Goal: Transaction & Acquisition: Purchase product/service

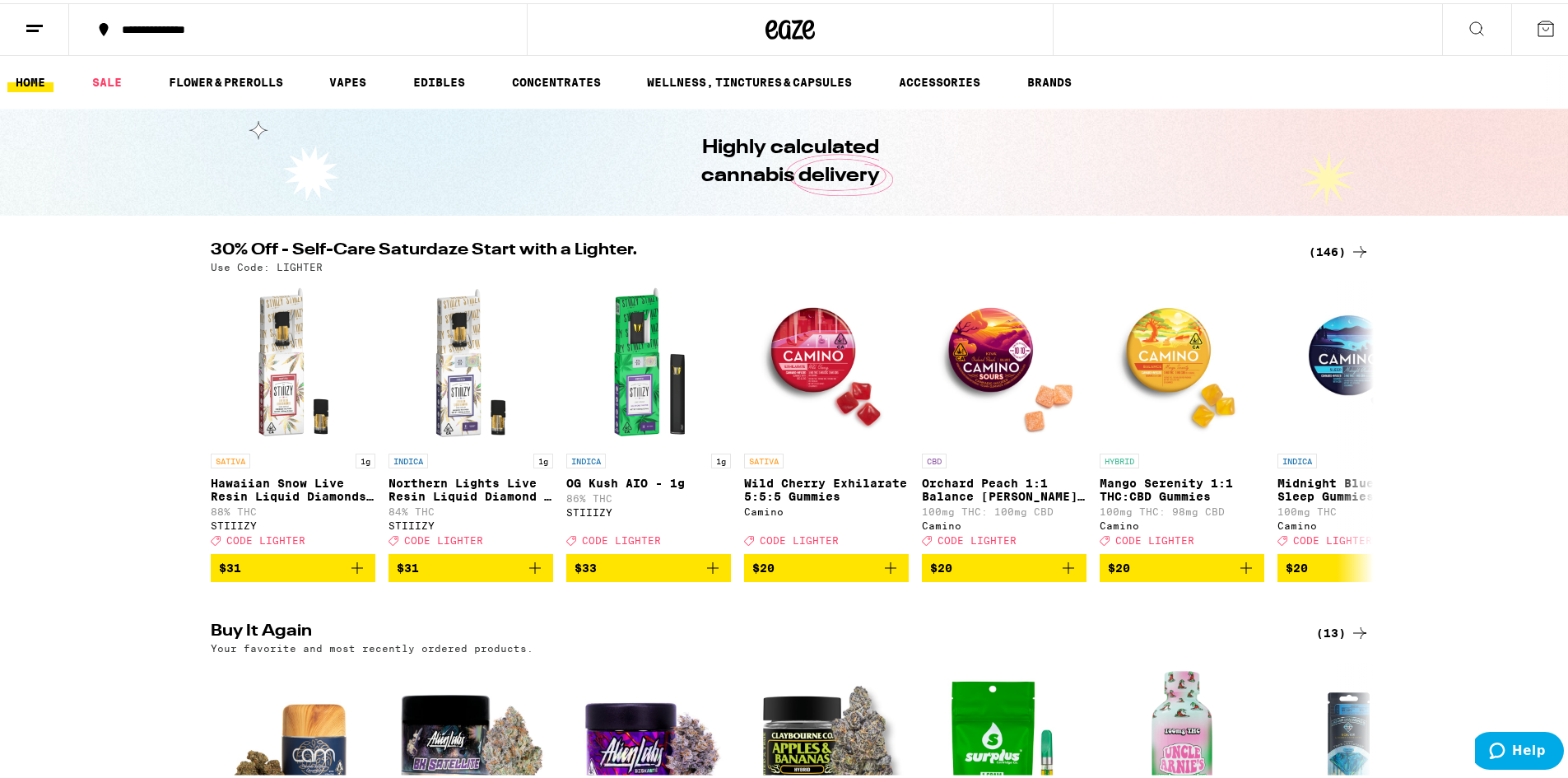
click at [1326, 248] on div "(146)" at bounding box center [1340, 249] width 61 height 19
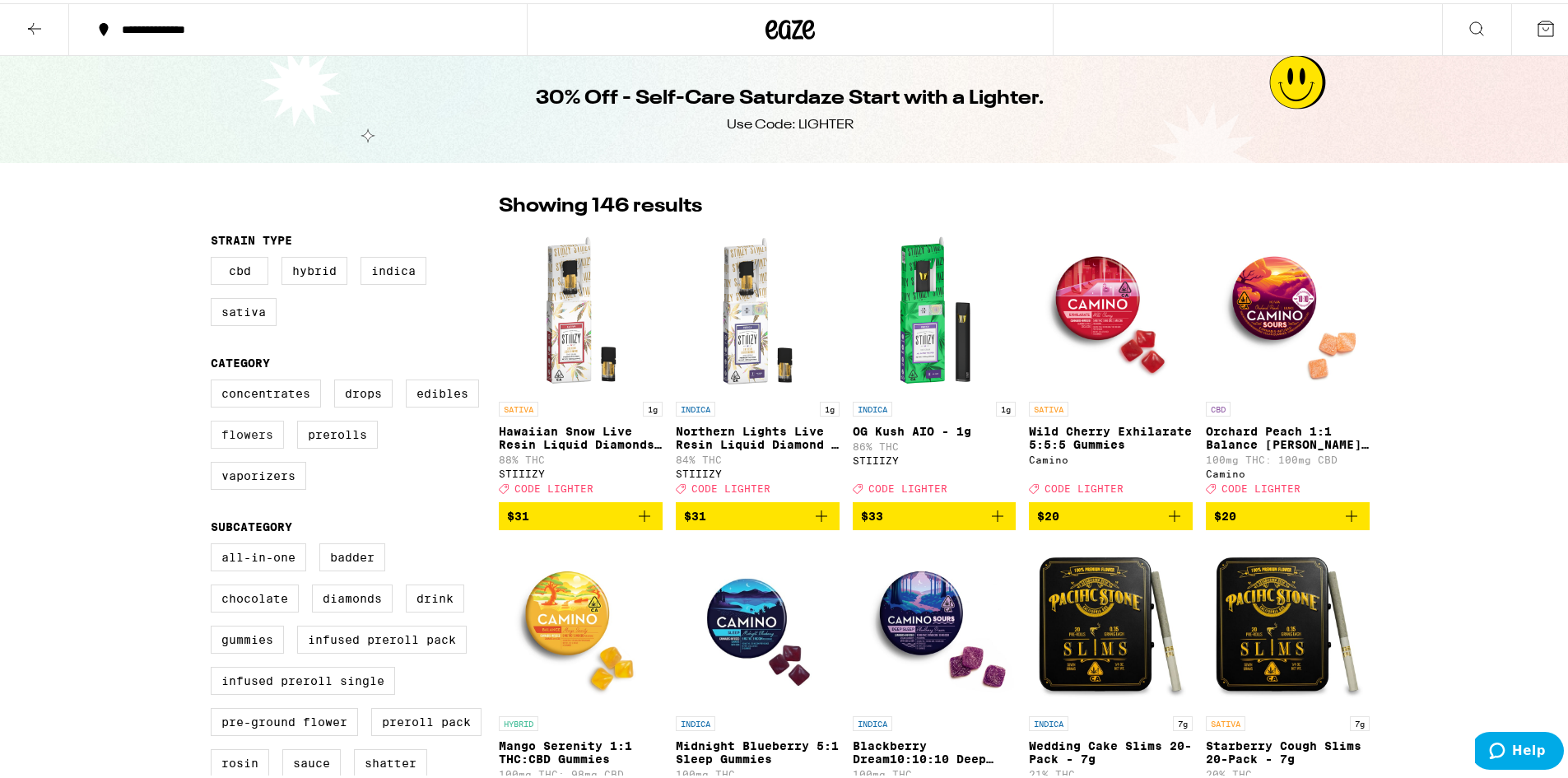
click at [242, 441] on label "Flowers" at bounding box center [247, 431] width 73 height 28
click at [215, 379] on input "Flowers" at bounding box center [214, 379] width 1 height 1
checkbox input "true"
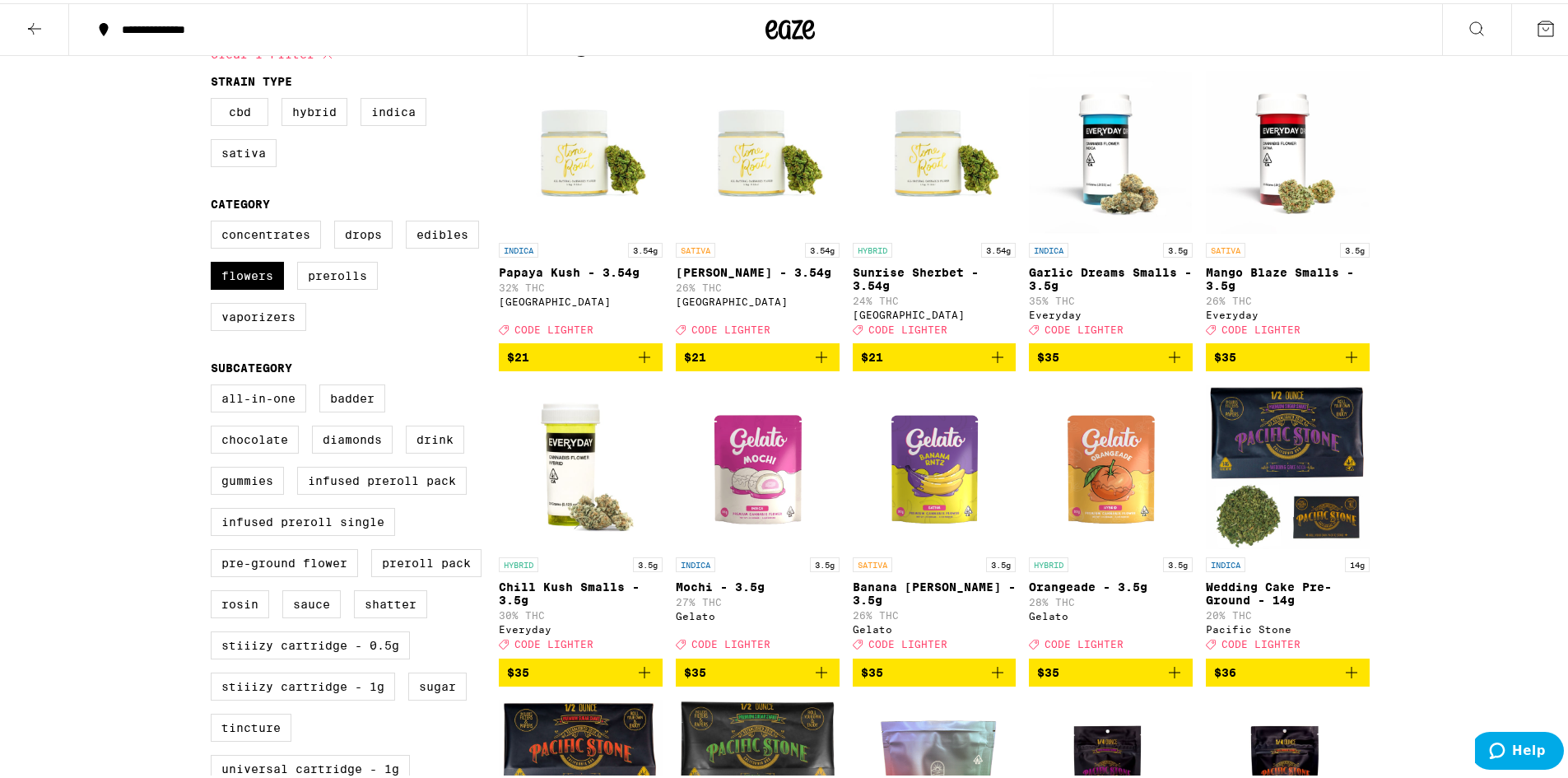
scroll to position [164, 0]
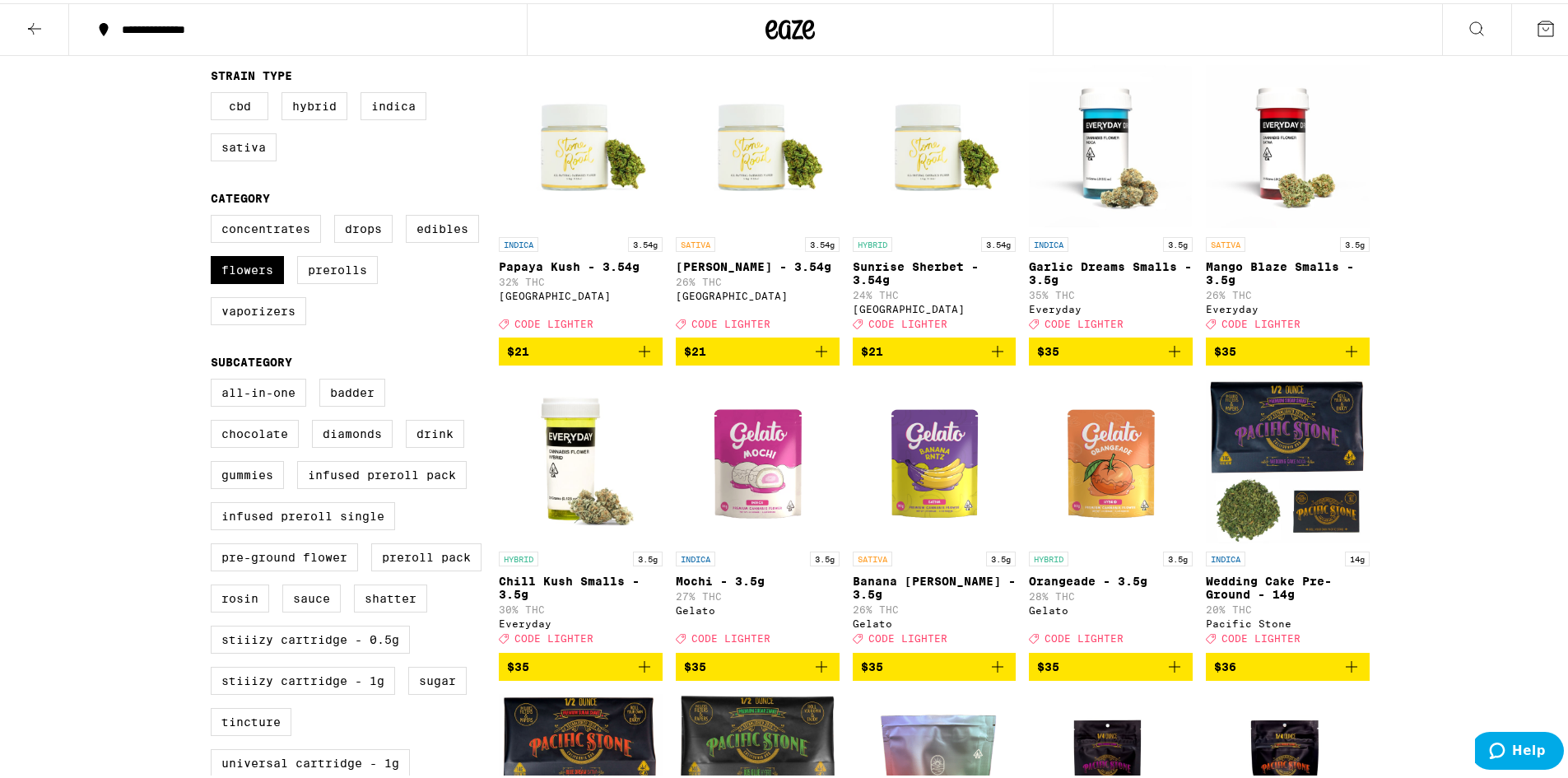
click at [648, 674] on icon "Add to bag" at bounding box center [645, 663] width 19 height 19
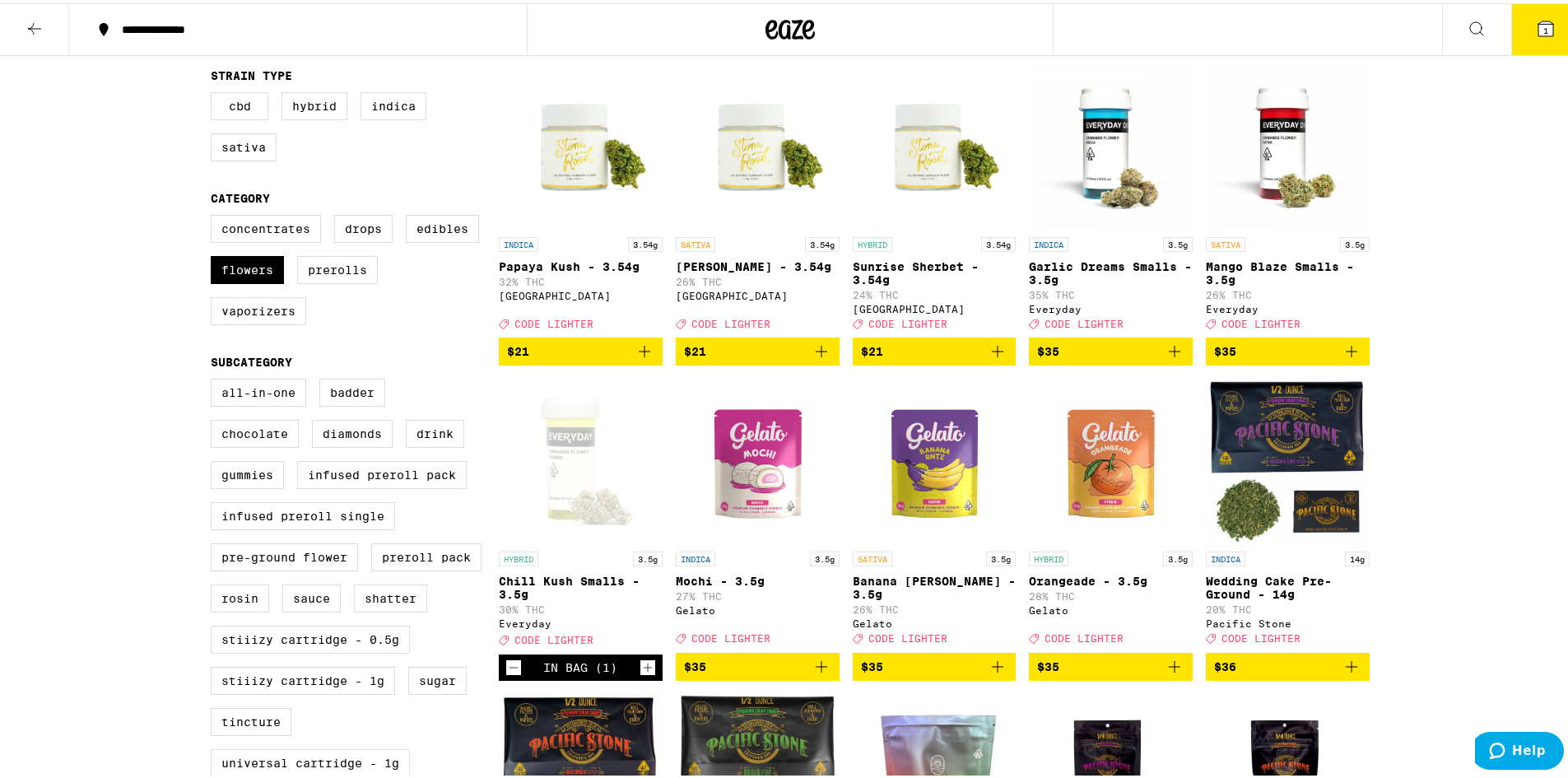
scroll to position [218, 0]
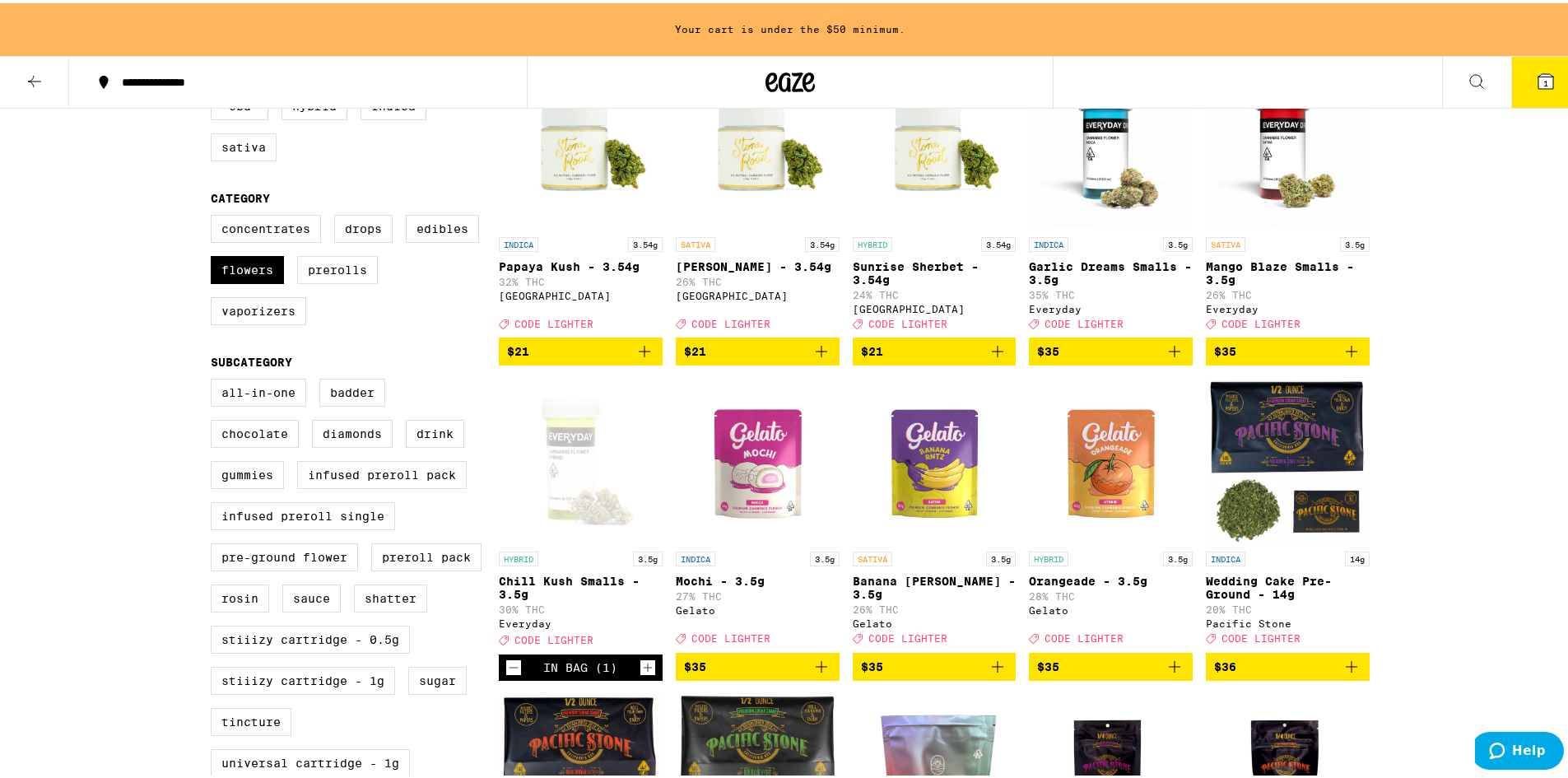
click at [1343, 358] on icon "Add to bag" at bounding box center [1352, 348] width 19 height 19
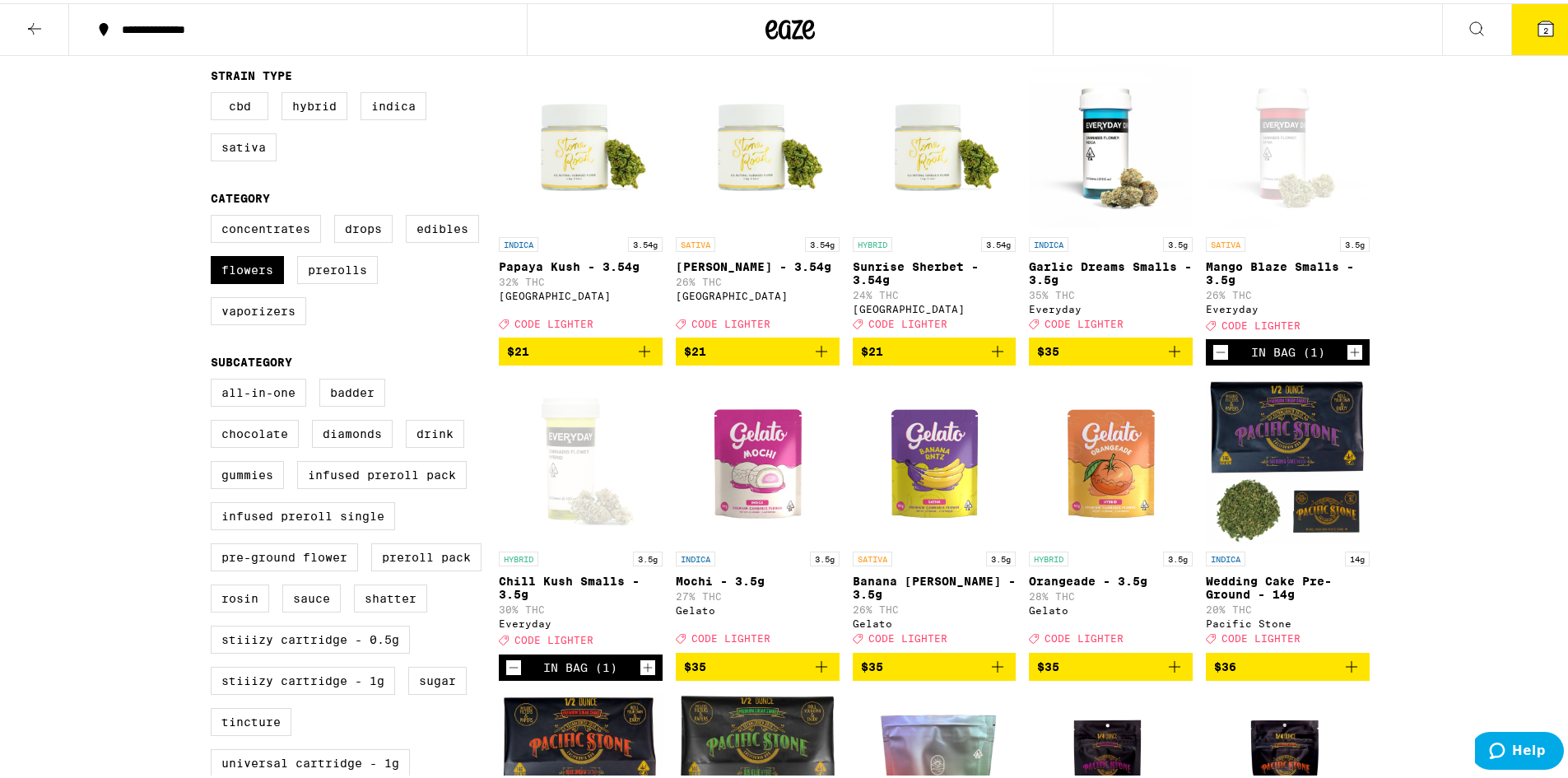
click at [1541, 28] on icon at bounding box center [1546, 25] width 15 height 15
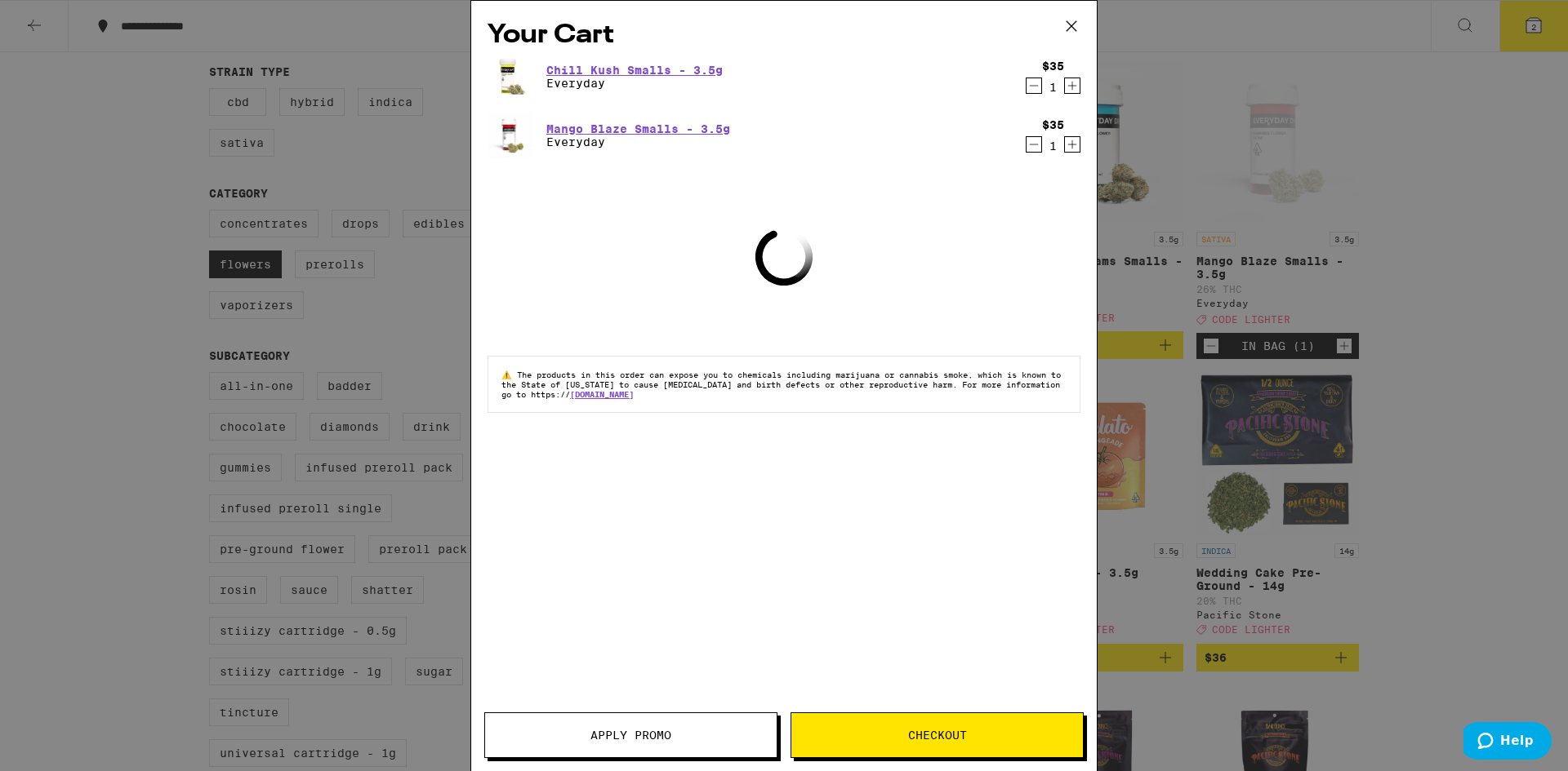
click at [722, 728] on button "Apply Promo" at bounding box center [631, 734] width 293 height 45
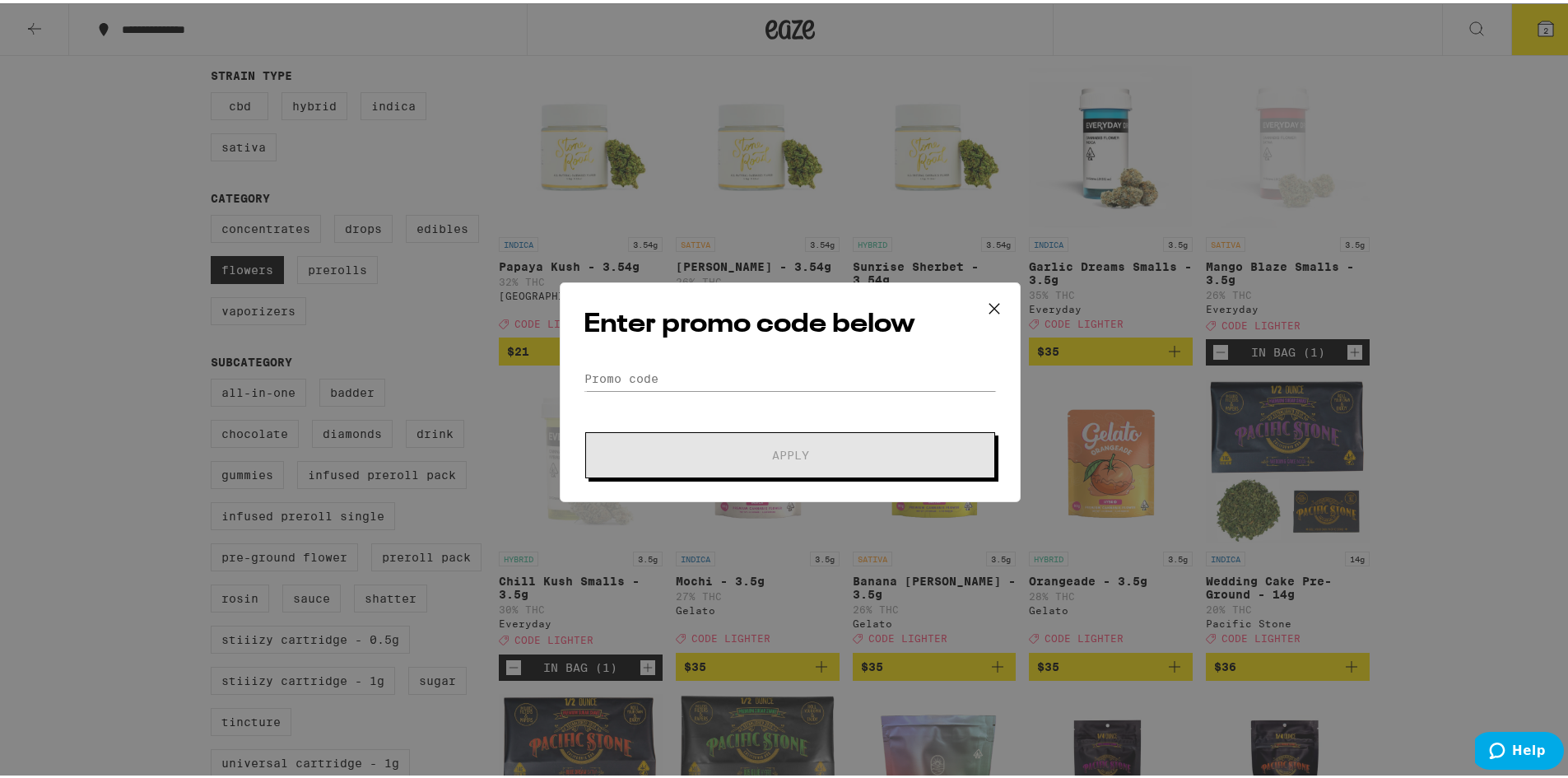
click at [749, 389] on form "Promo Code Apply" at bounding box center [789, 419] width 413 height 112
click at [755, 379] on input "Promo Code" at bounding box center [789, 375] width 413 height 24
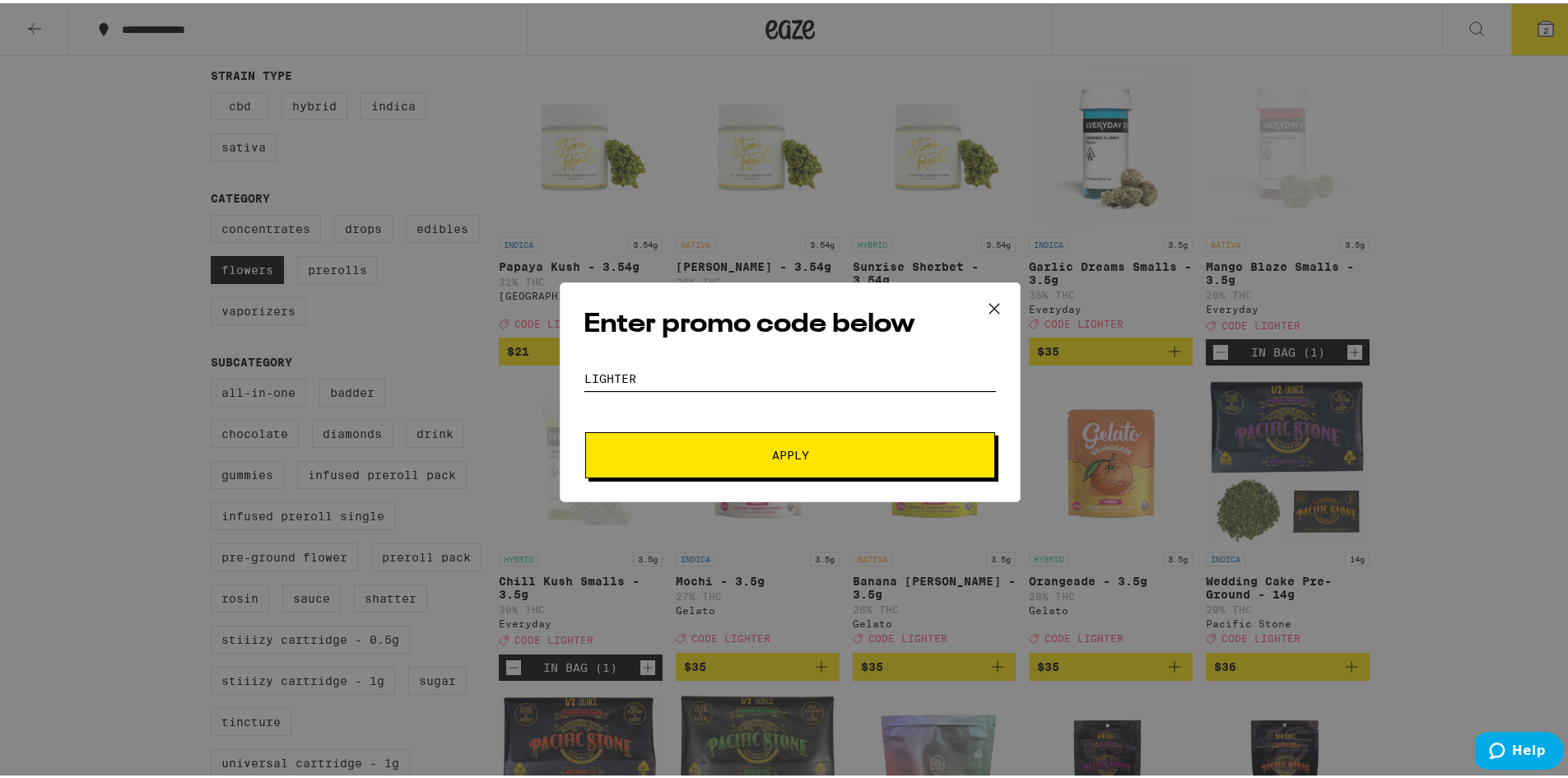
type input "lighter"
click at [585, 429] on button "Apply" at bounding box center [790, 451] width 410 height 46
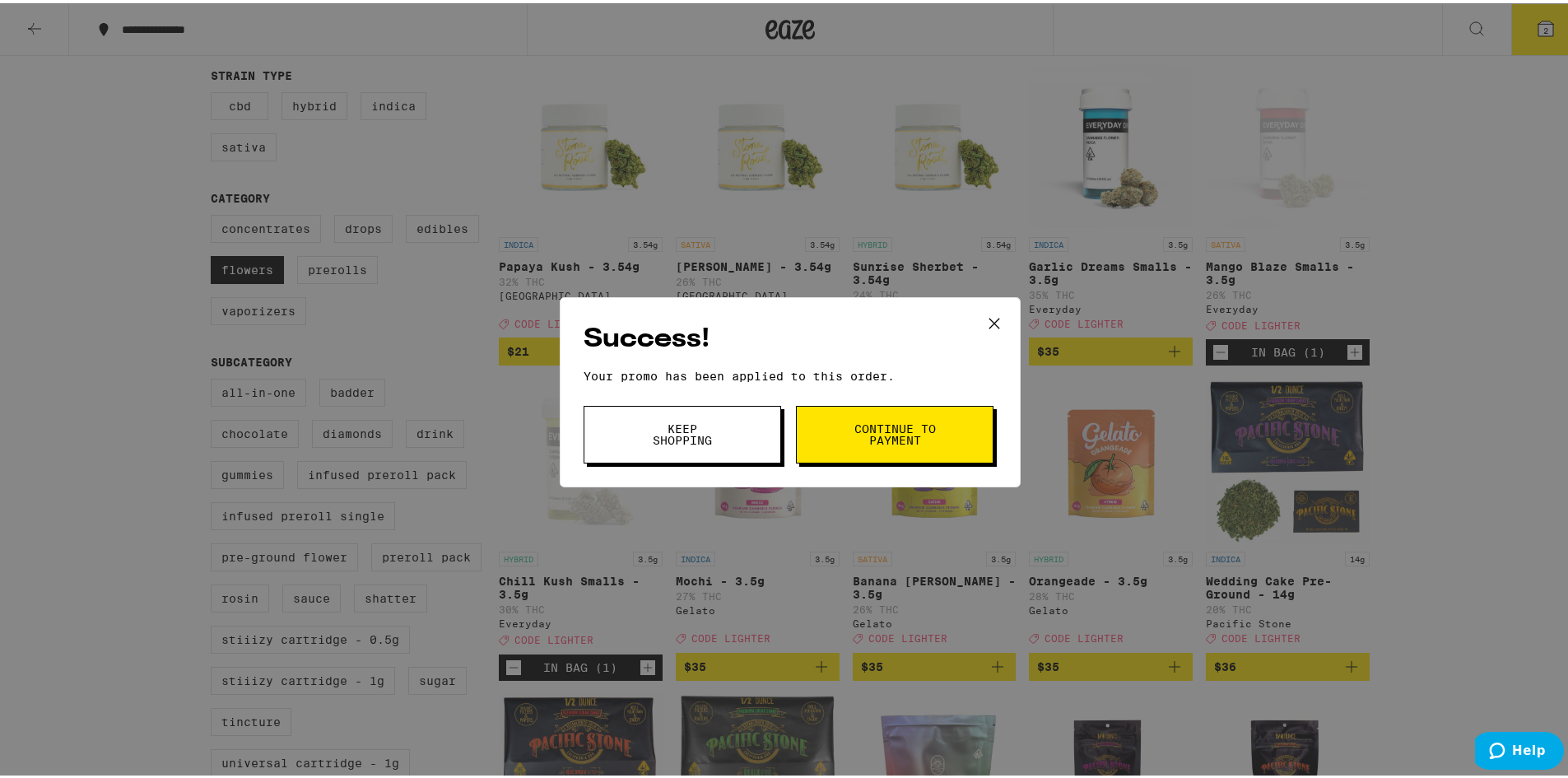
click at [890, 443] on span "Continue to payment" at bounding box center [894, 432] width 84 height 23
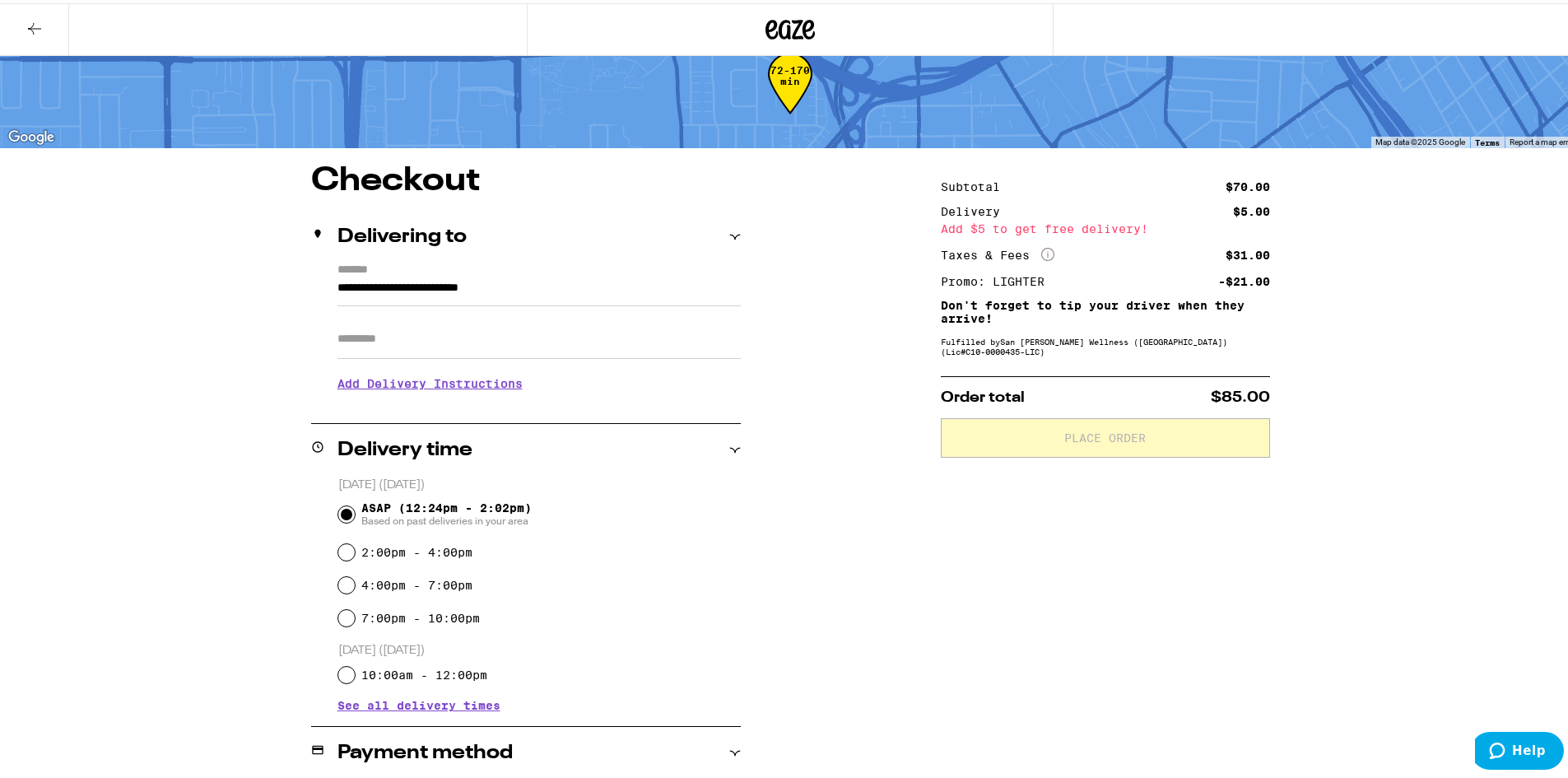
scroll to position [247, 0]
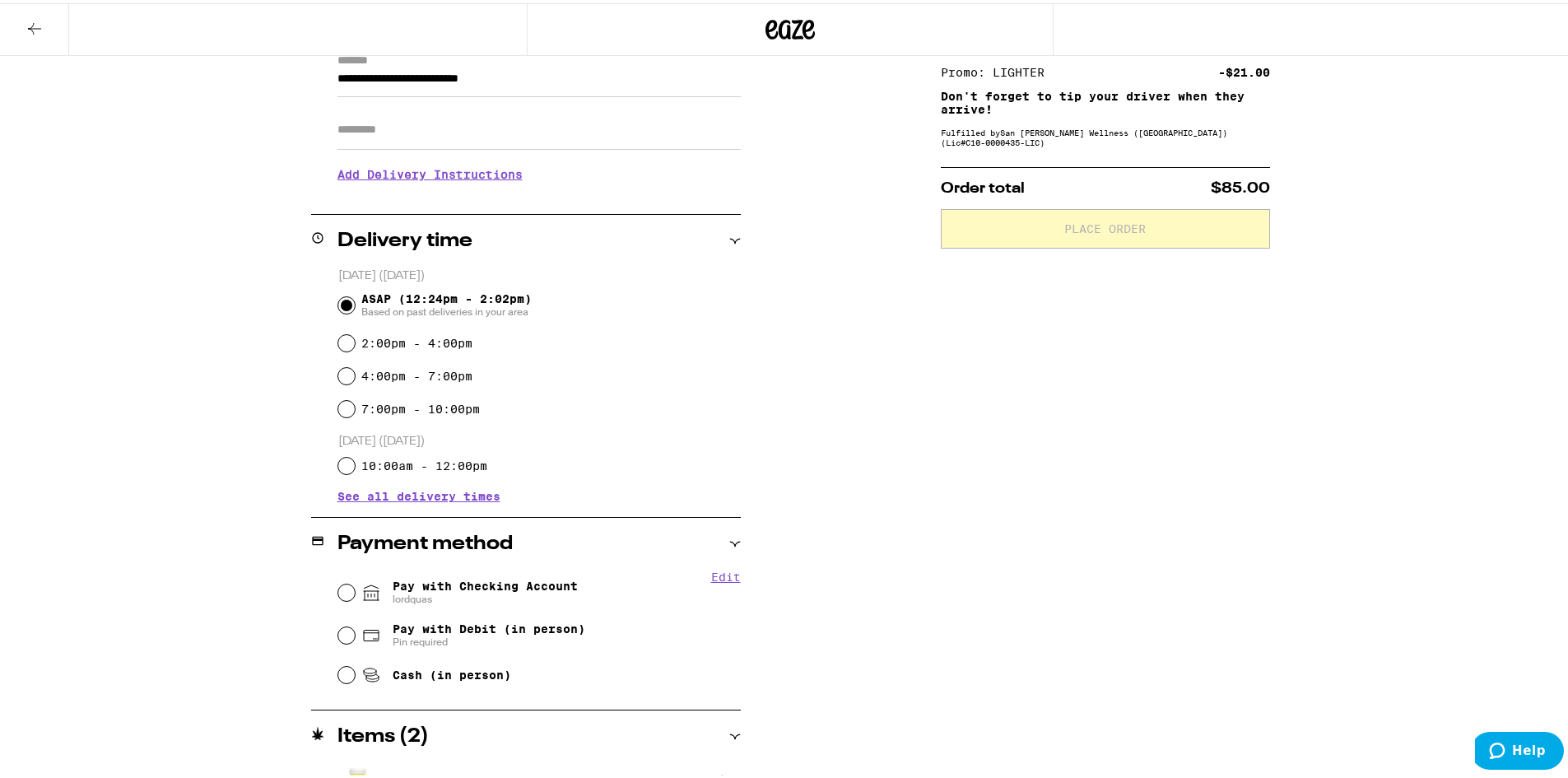
click at [348, 595] on div "Pay with Checking Account lordquas" at bounding box center [540, 589] width 402 height 43
click at [341, 593] on input "Pay with Checking Account lordquas" at bounding box center [346, 589] width 17 height 17
radio input "true"
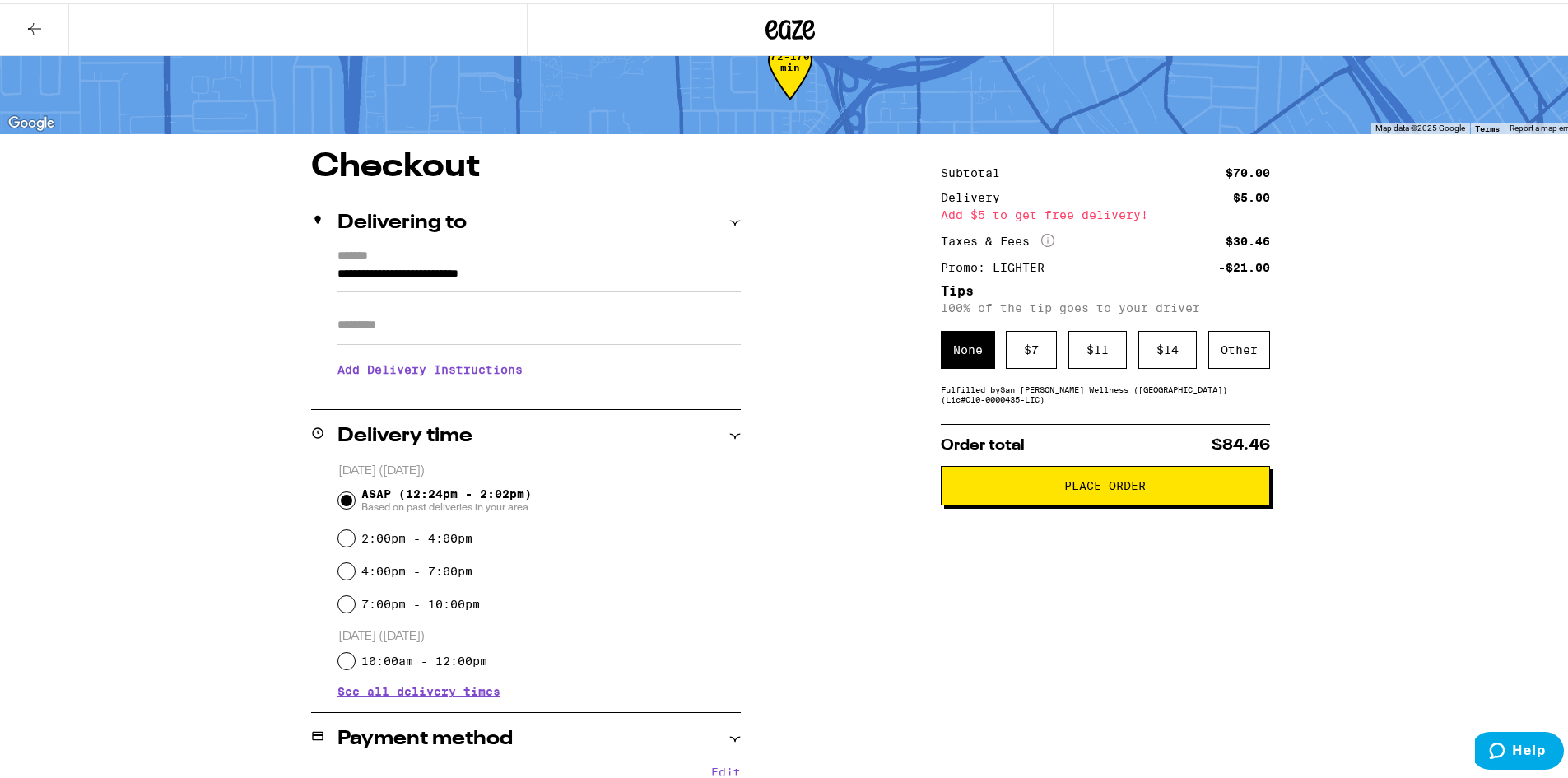
scroll to position [0, 0]
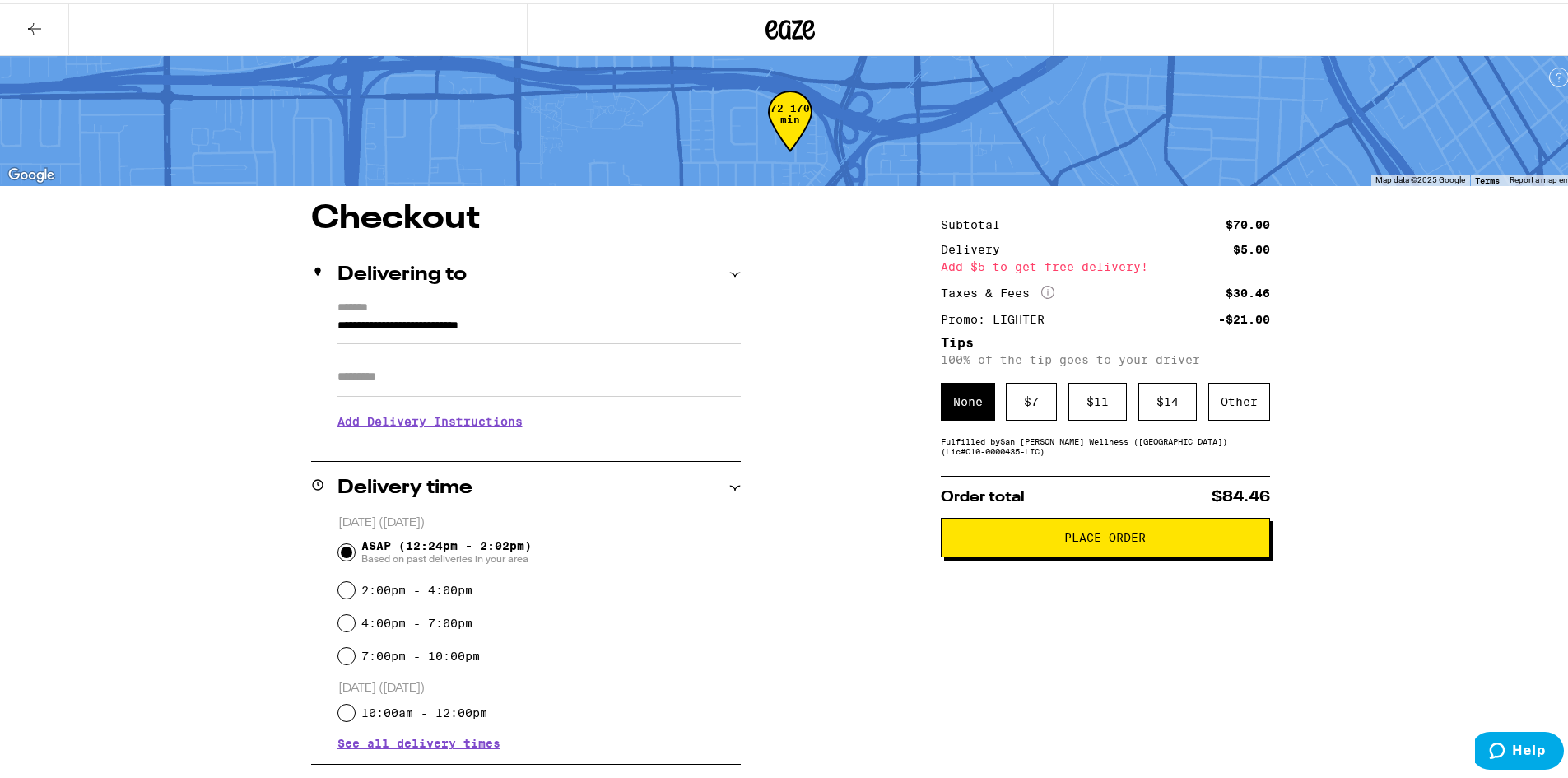
click at [24, 35] on button at bounding box center [34, 26] width 69 height 52
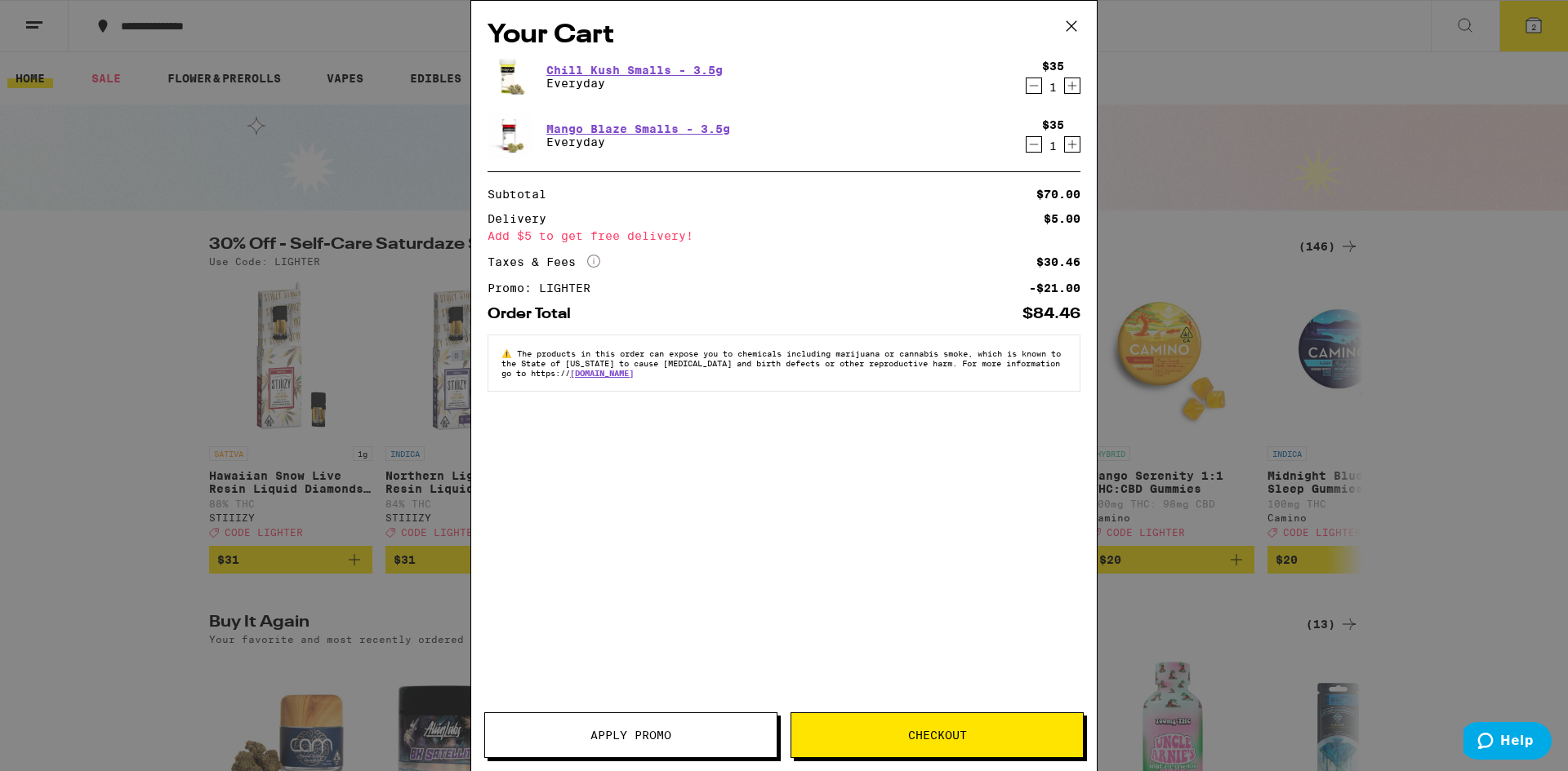
click at [1033, 84] on icon "Decrement" at bounding box center [1034, 86] width 14 height 19
click at [1034, 93] on div "Your Cart Chill Kush Smalls - 3.5g Everyday $35 1 Mango Blaze Smalls - 3.5g Eve…" at bounding box center [784, 361] width 626 height 722
click at [1070, 24] on icon at bounding box center [1071, 26] width 10 height 10
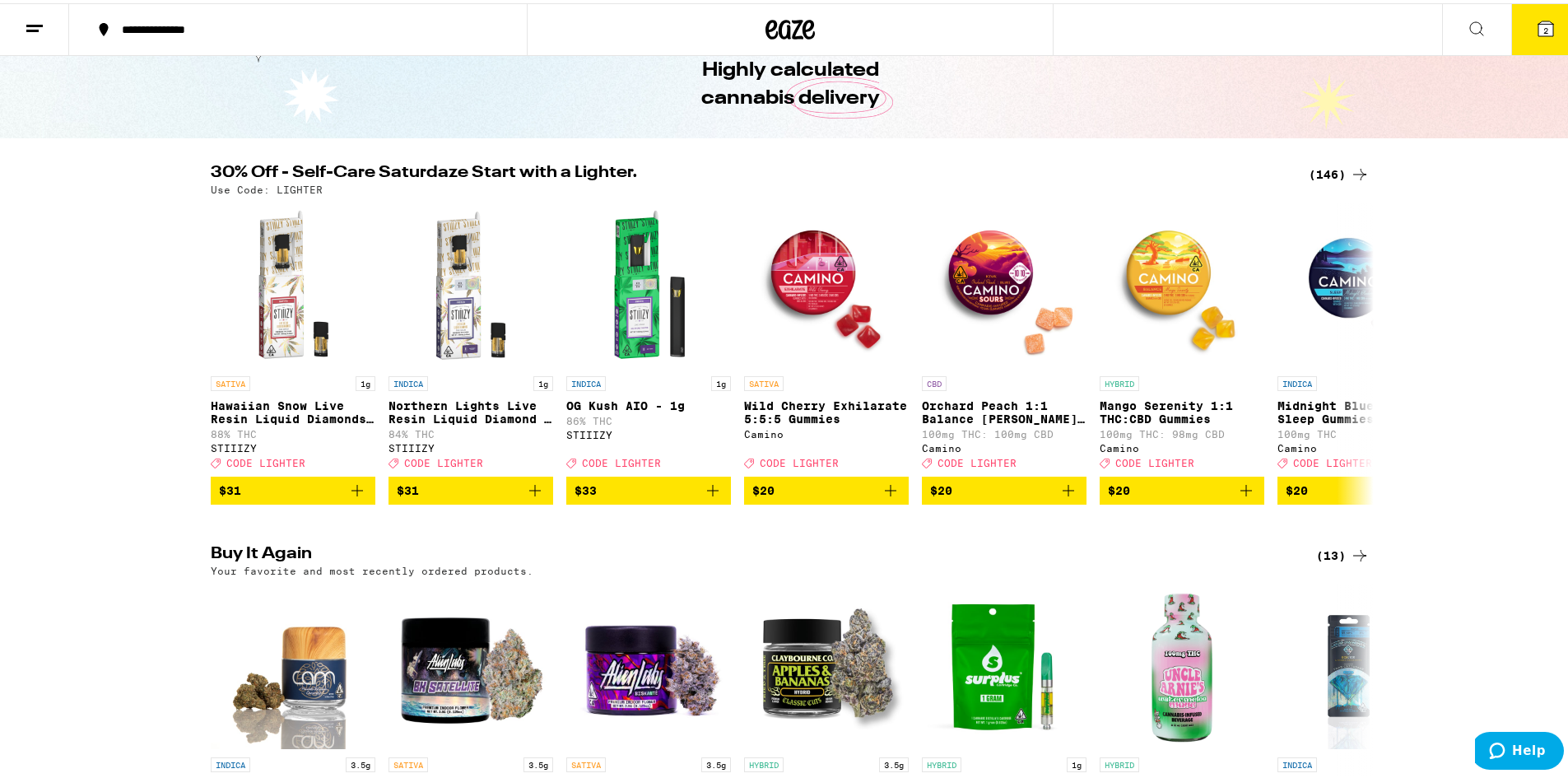
scroll to position [83, 0]
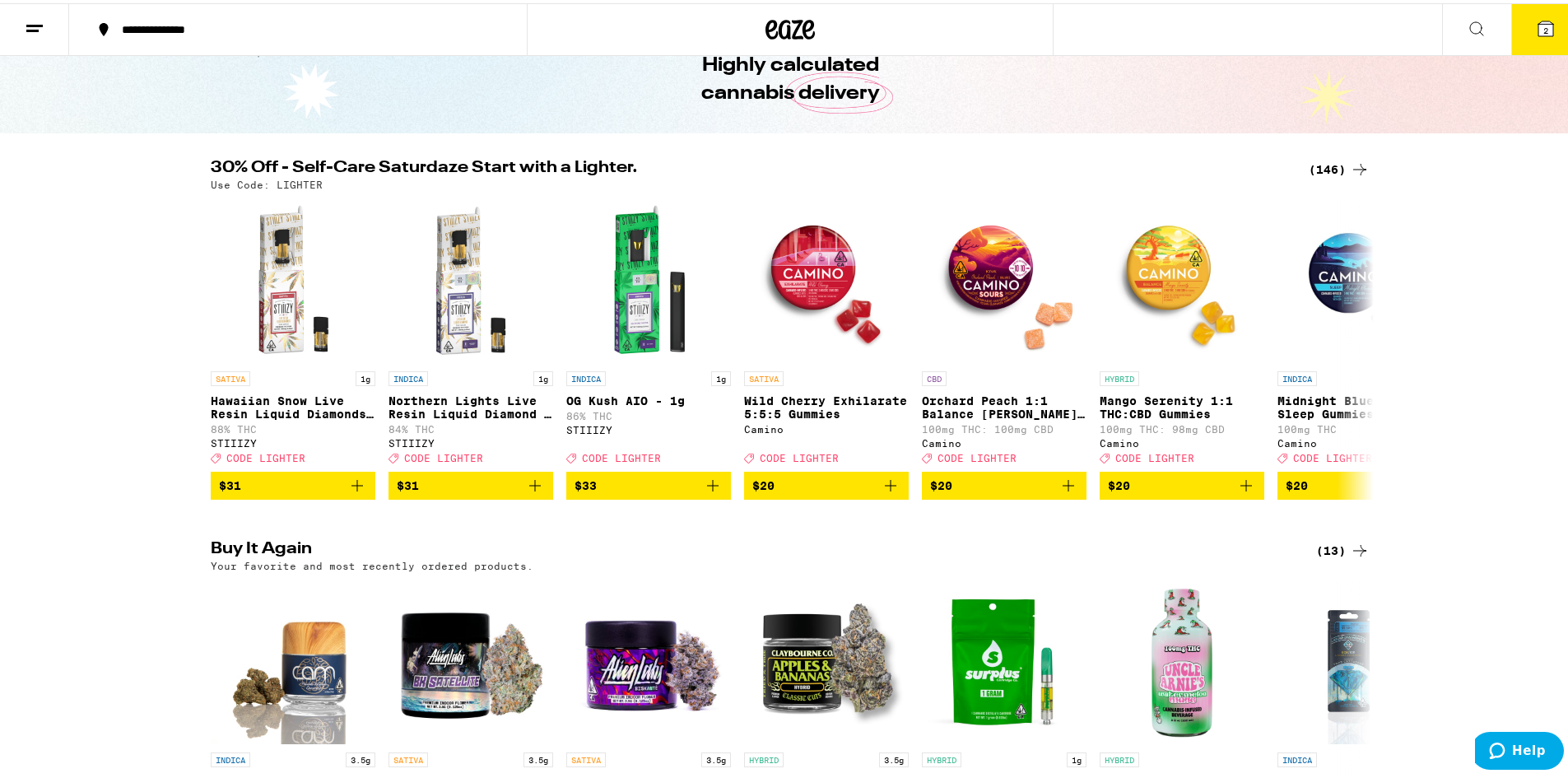
click at [1326, 175] on div "(146)" at bounding box center [1340, 166] width 61 height 19
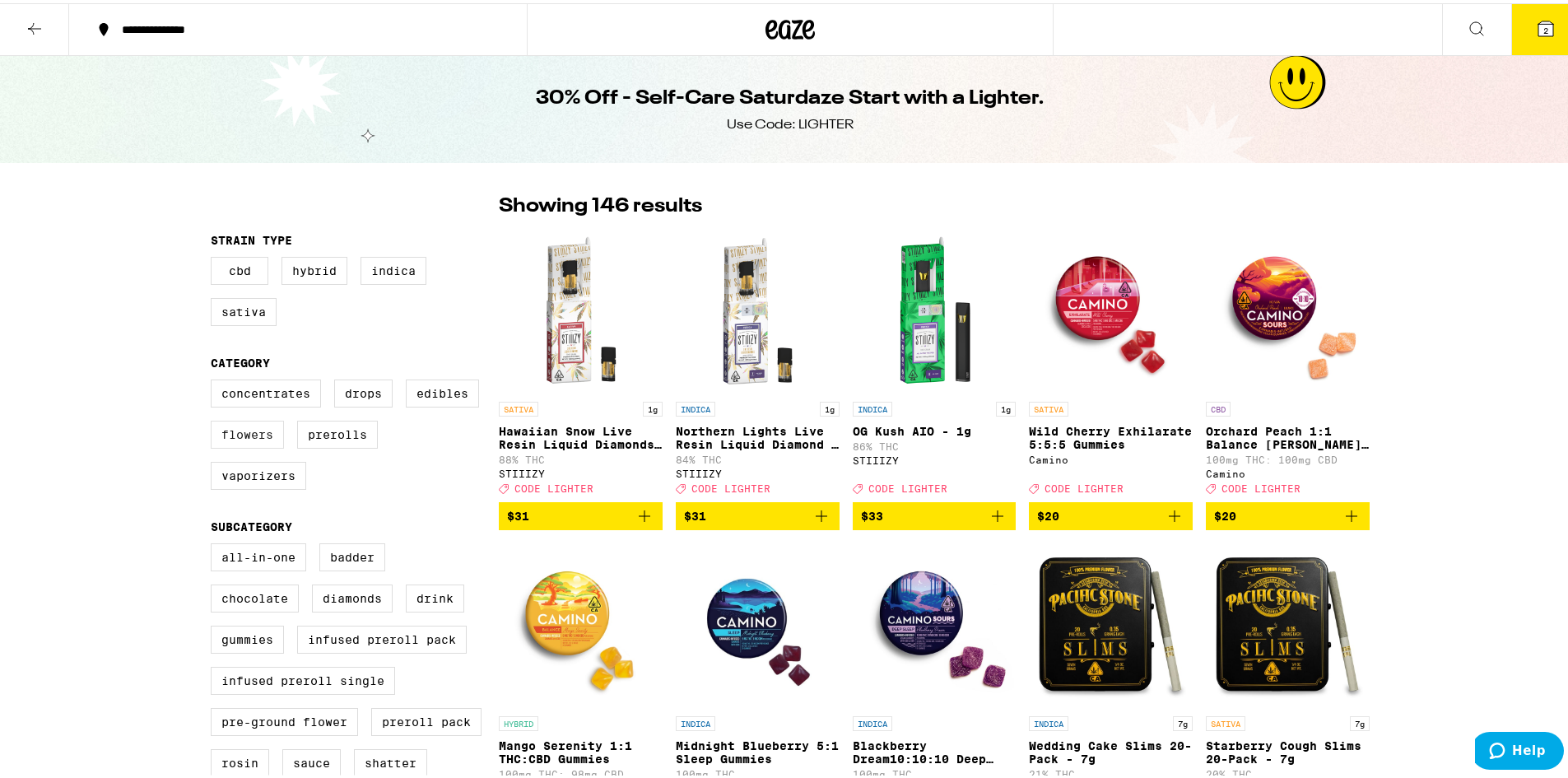
click at [239, 445] on label "Flowers" at bounding box center [247, 431] width 73 height 28
click at [215, 379] on input "Flowers" at bounding box center [214, 379] width 1 height 1
checkbox input "true"
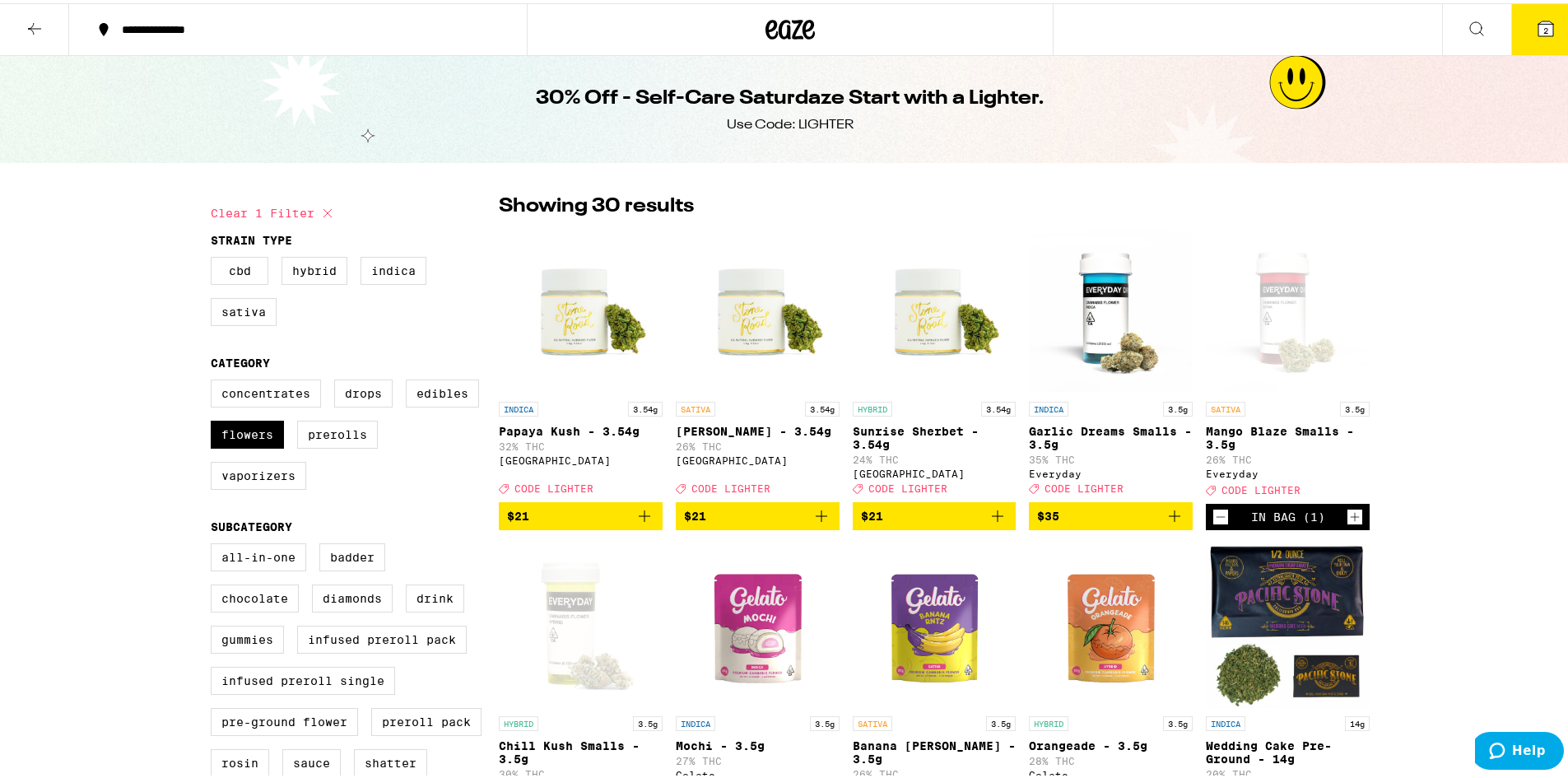
click at [1116, 523] on span "$35" at bounding box center [1111, 513] width 148 height 19
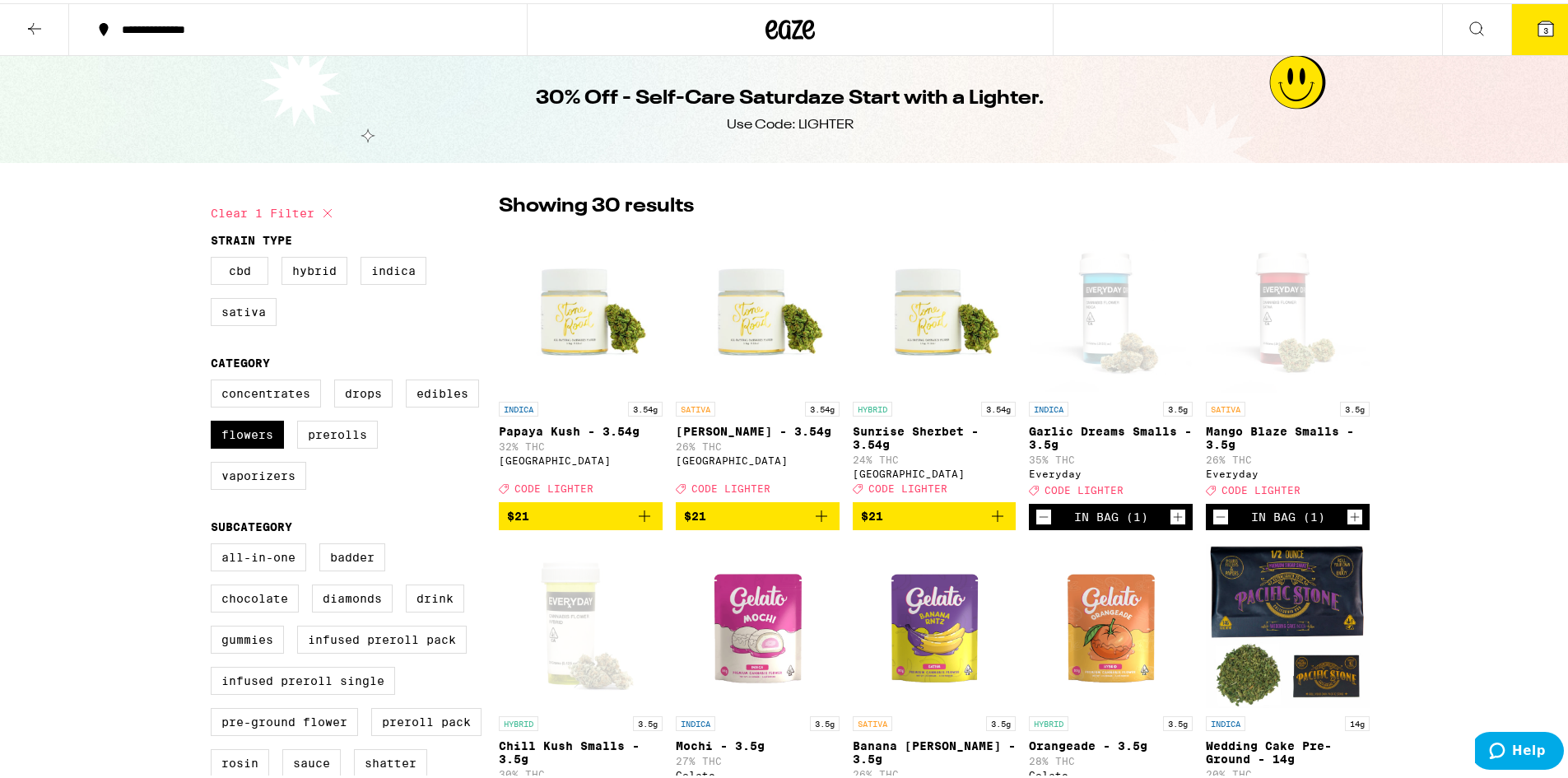
click at [1547, 39] on button "3" at bounding box center [1546, 26] width 69 height 52
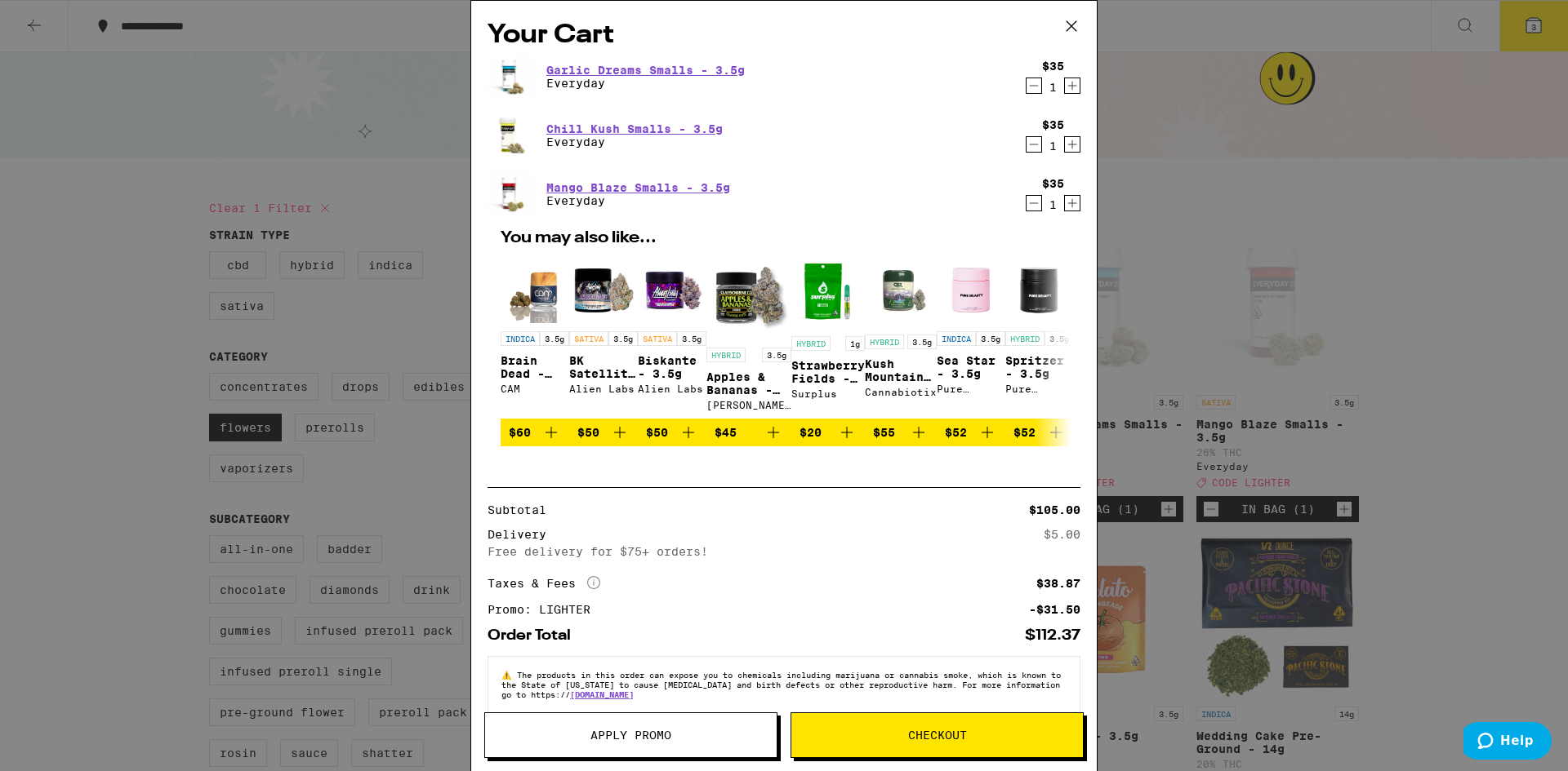
click at [1027, 142] on icon "Decrement" at bounding box center [1034, 145] width 14 height 19
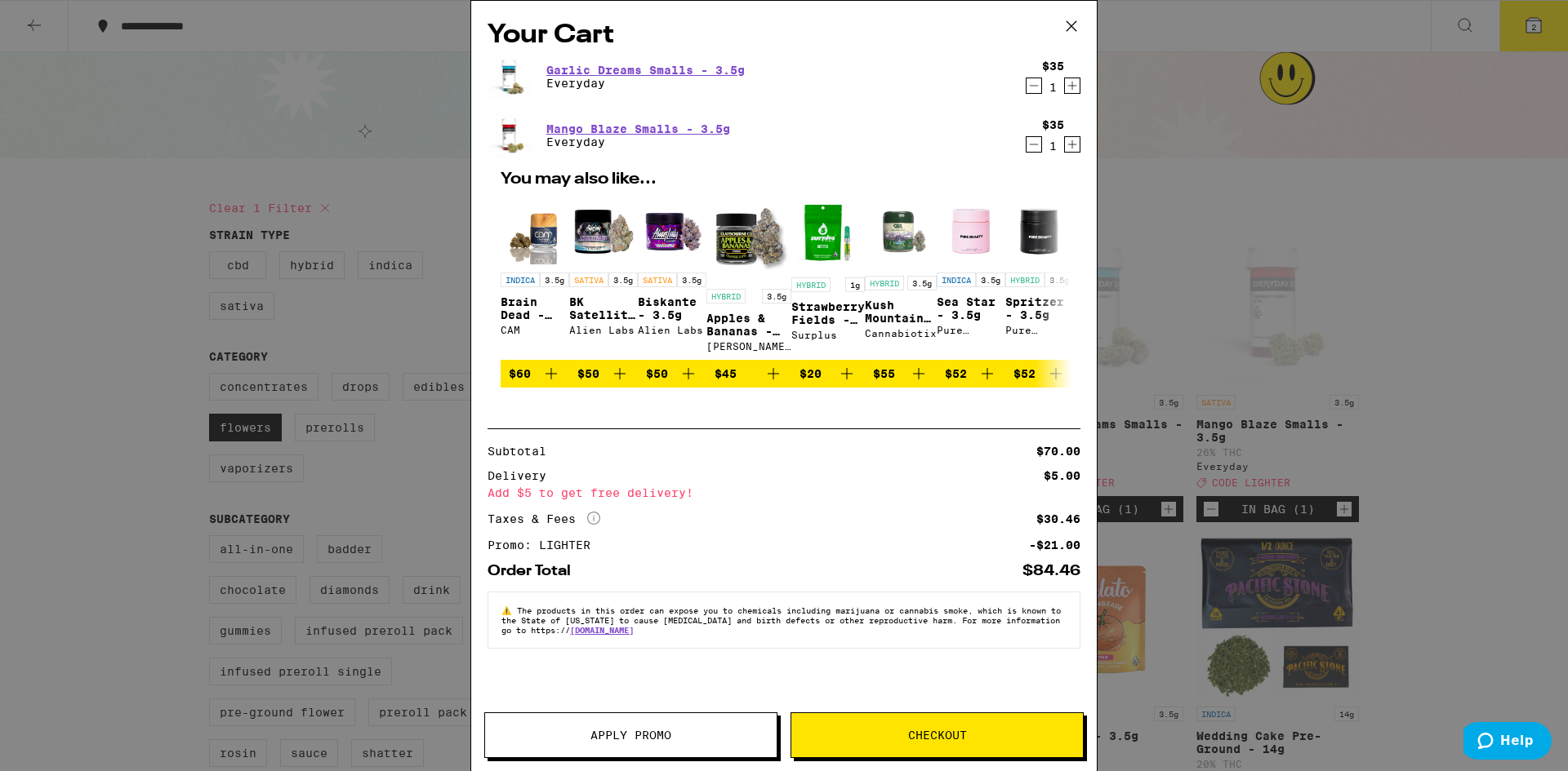
click at [857, 725] on button "Checkout" at bounding box center [937, 734] width 293 height 45
